Goal: Task Accomplishment & Management: Use online tool/utility

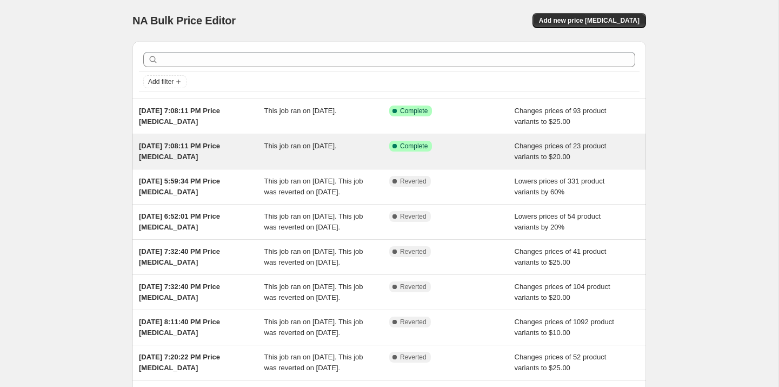
click at [169, 158] on span "[DATE] 7:08:11 PM Price [MEDICAL_DATA]" at bounding box center [179, 151] width 81 height 19
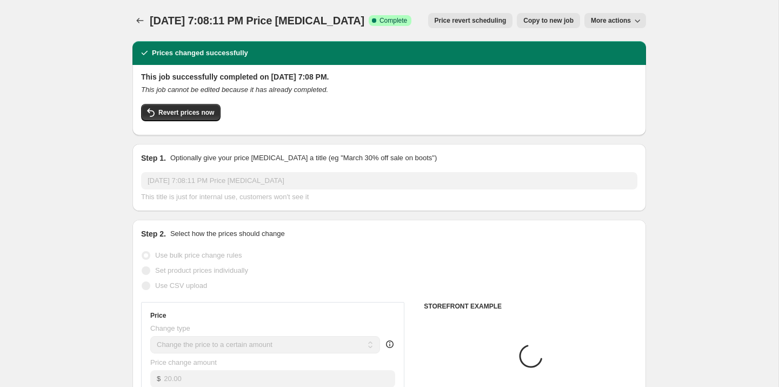
select select "collection"
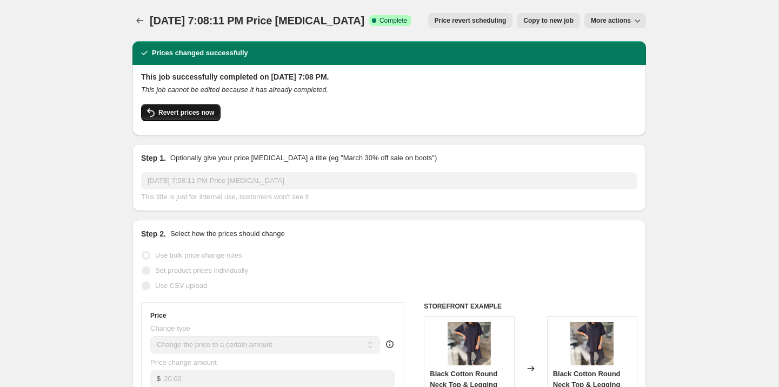
click at [200, 109] on span "Revert prices now" at bounding box center [186, 112] width 56 height 9
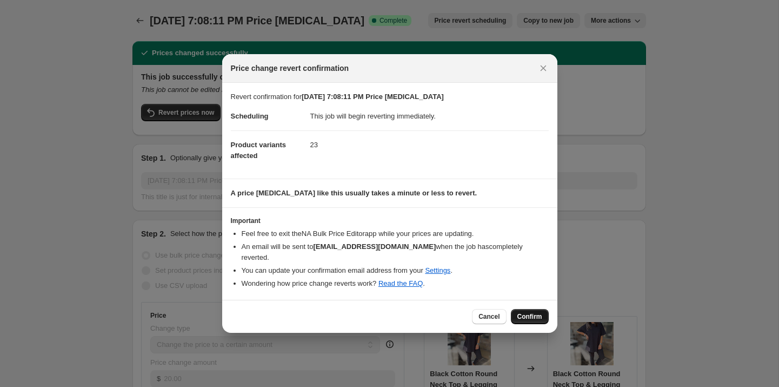
click at [522, 313] on span "Confirm" at bounding box center [529, 316] width 25 height 9
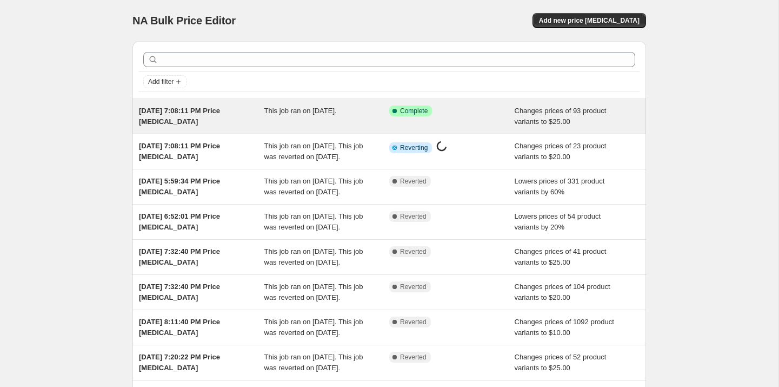
click at [262, 122] on div "[DATE] 7:08:11 PM Price [MEDICAL_DATA]" at bounding box center [201, 116] width 125 height 22
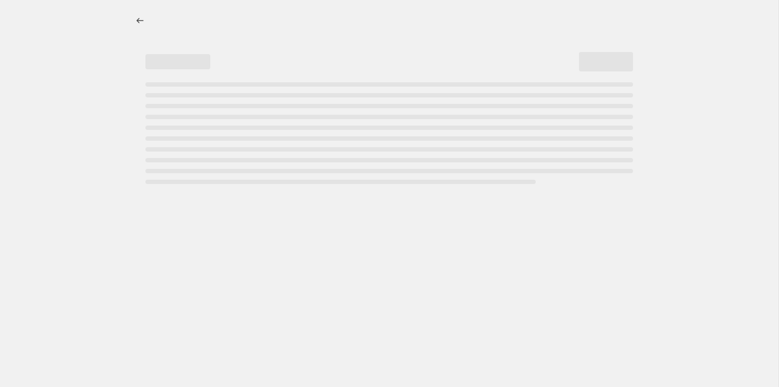
select select "no_change"
select select "collection"
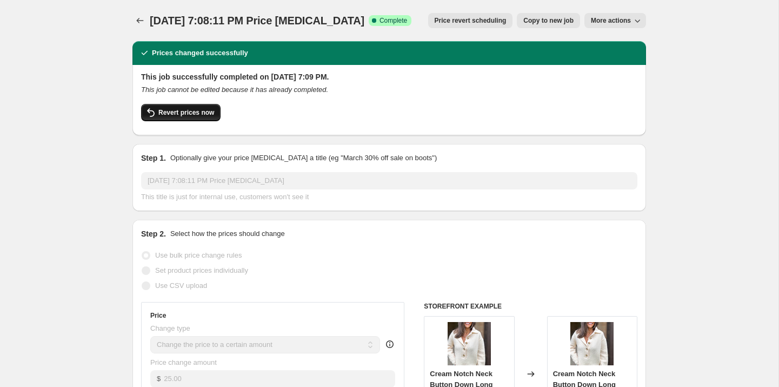
select select "no_change"
select select "collection"
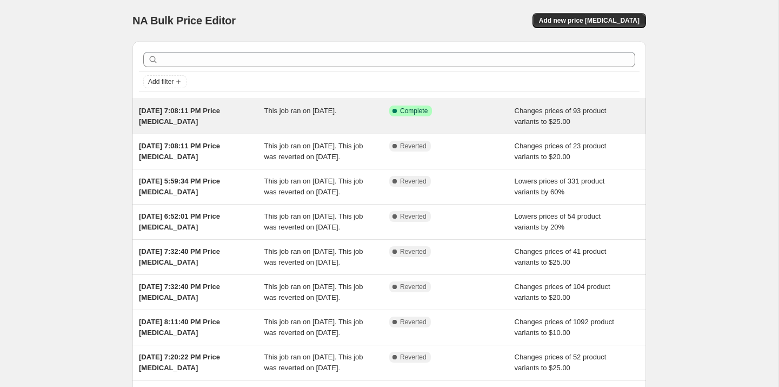
click at [200, 123] on div "[DATE] 7:08:11 PM Price [MEDICAL_DATA]" at bounding box center [201, 116] width 125 height 22
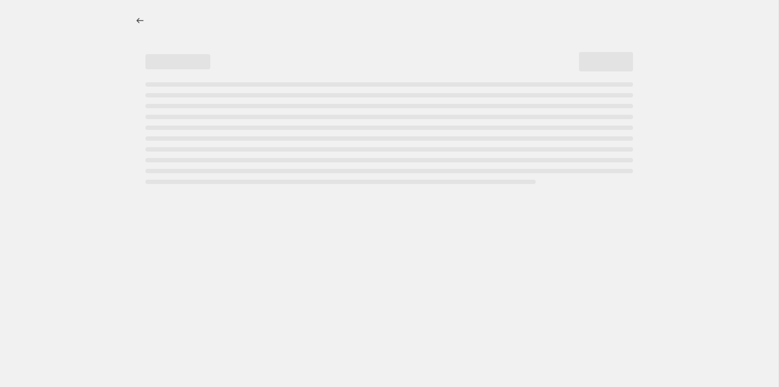
select select "no_change"
select select "collection"
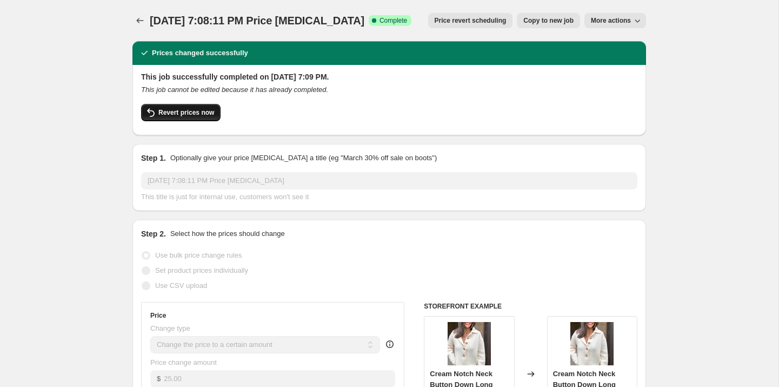
click at [202, 112] on span "Revert prices now" at bounding box center [186, 112] width 56 height 9
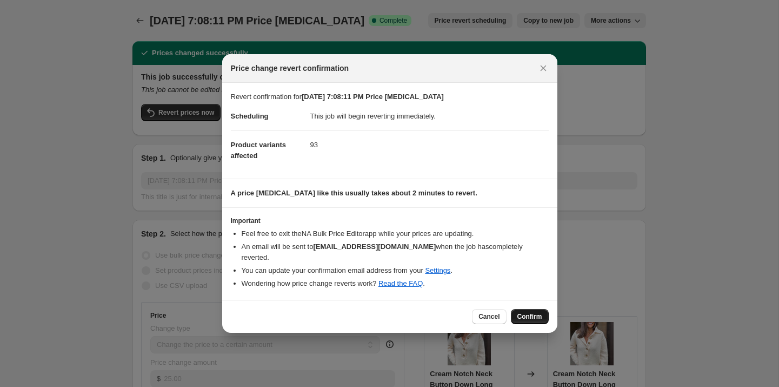
click at [525, 312] on span "Confirm" at bounding box center [529, 316] width 25 height 9
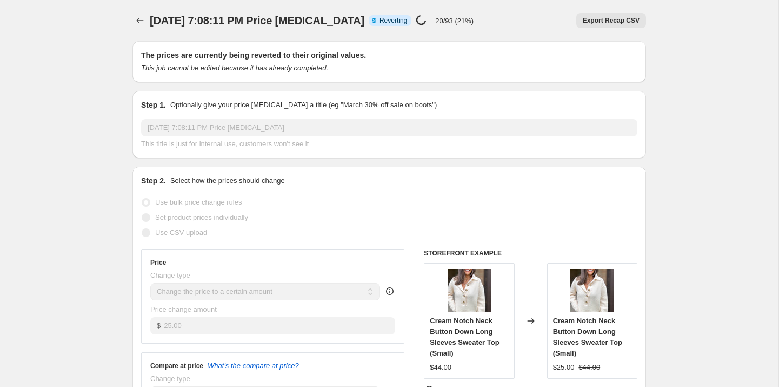
select select "no_change"
select select "collection"
